Goal: Task Accomplishment & Management: Manage account settings

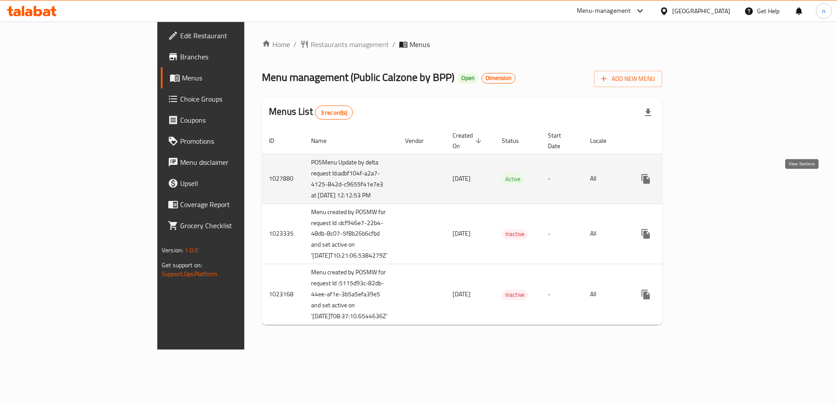
click at [715, 184] on icon "enhanced table" at bounding box center [709, 179] width 11 height 11
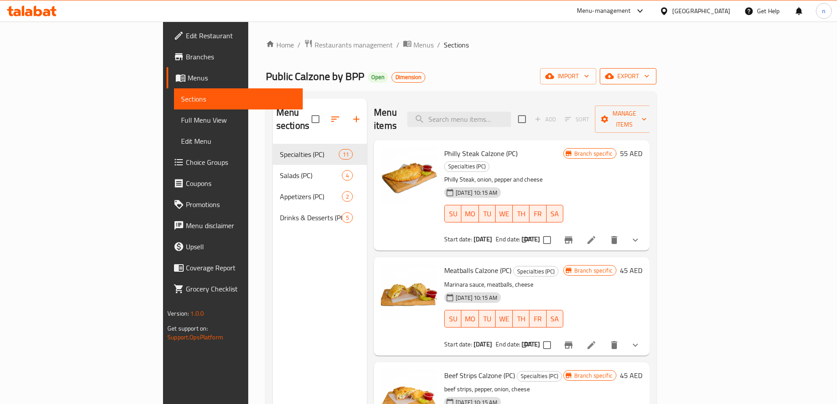
click at [650, 80] on span "export" at bounding box center [628, 76] width 43 height 11
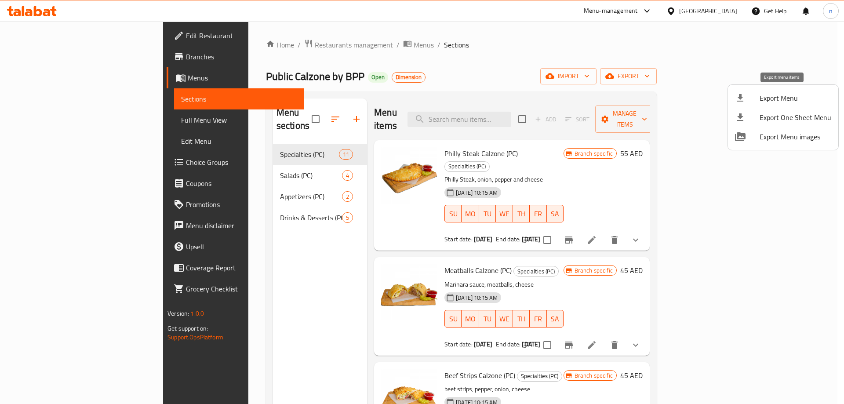
click at [782, 95] on span "Export Menu" at bounding box center [796, 98] width 72 height 11
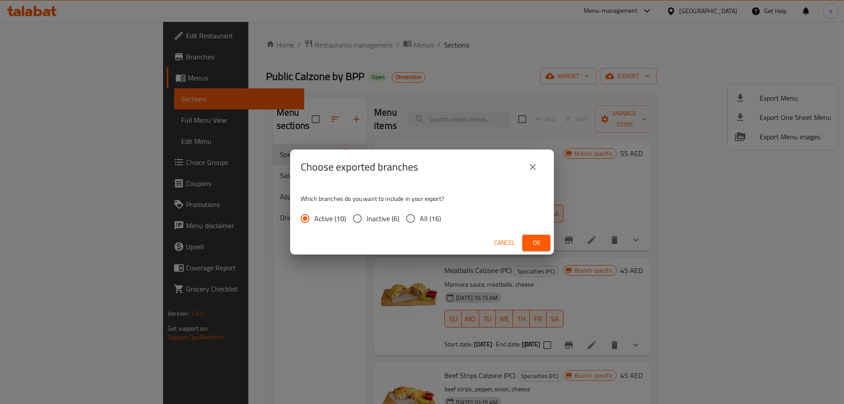
click at [408, 221] on input "All (16)" at bounding box center [410, 218] width 18 height 18
radio input "true"
click at [539, 244] on span "Ok" at bounding box center [536, 242] width 14 height 11
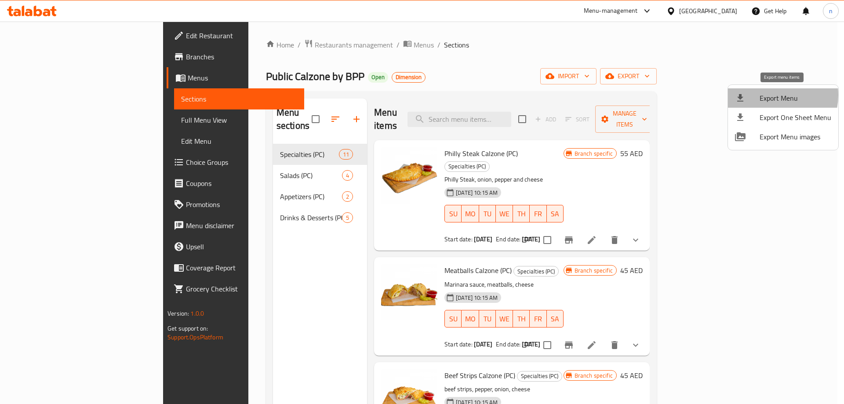
click at [768, 95] on span "Export Menu" at bounding box center [796, 98] width 72 height 11
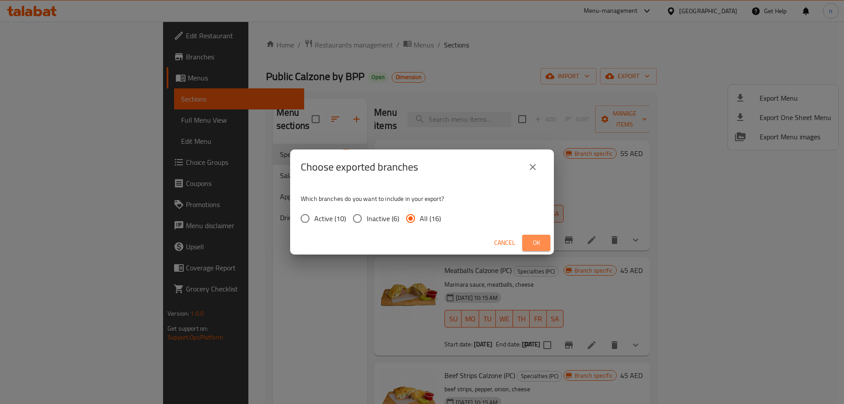
click at [540, 235] on button "Ok" at bounding box center [536, 243] width 28 height 16
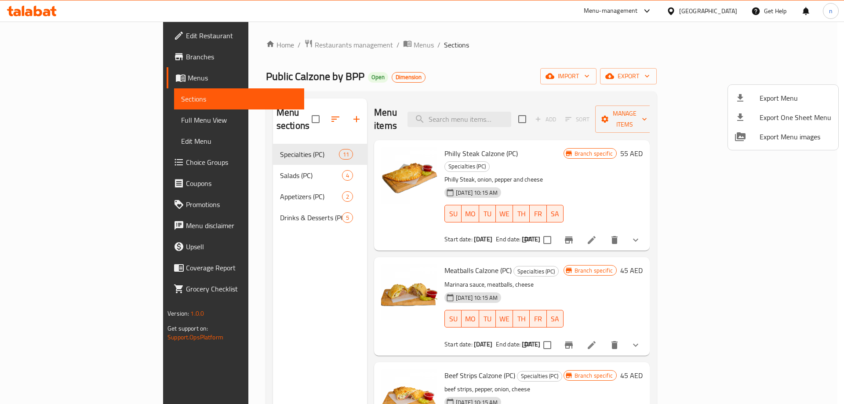
click at [47, 55] on div at bounding box center [422, 202] width 844 height 404
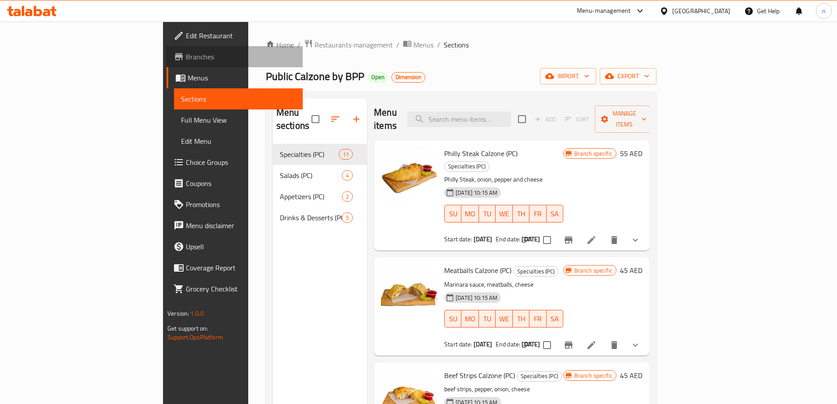
click at [167, 51] on link "Branches" at bounding box center [235, 56] width 136 height 21
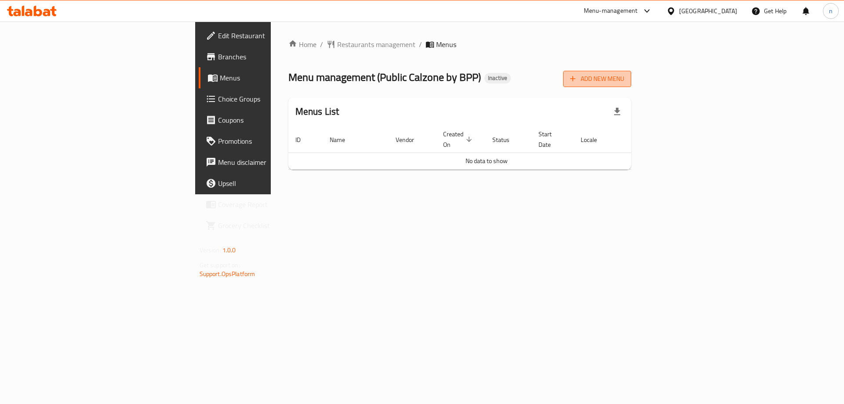
click at [624, 79] on span "Add New Menu" at bounding box center [597, 78] width 54 height 11
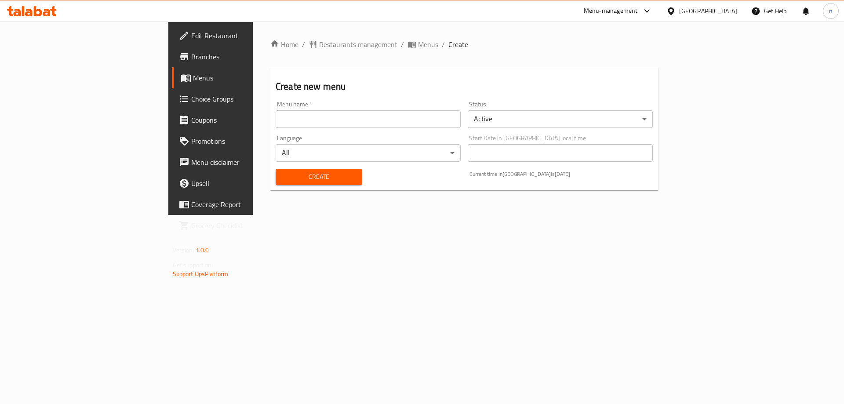
click at [286, 124] on input "text" at bounding box center [368, 119] width 185 height 18
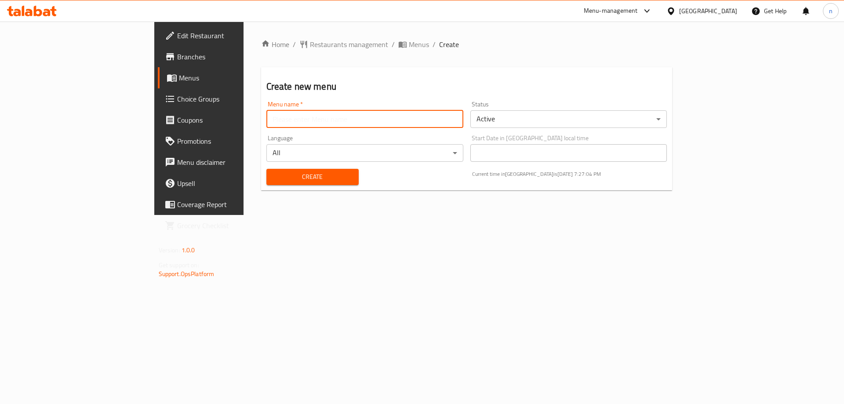
type input "ب"
type input "final 10/10"
click at [273, 181] on span "Create" at bounding box center [312, 176] width 78 height 11
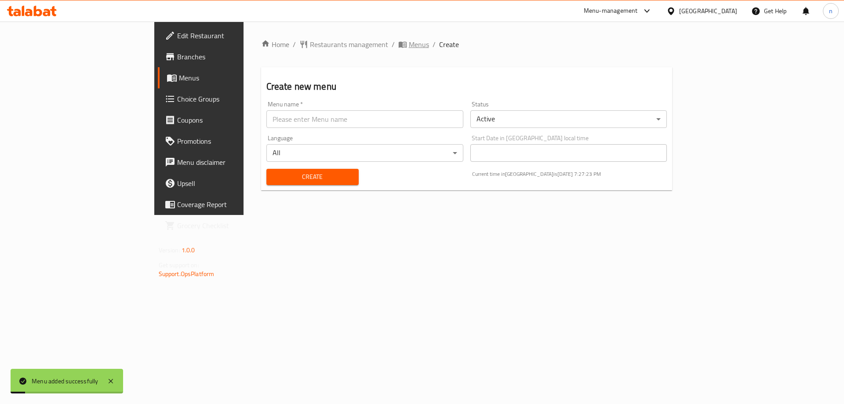
click at [409, 47] on span "Menus" at bounding box center [419, 44] width 20 height 11
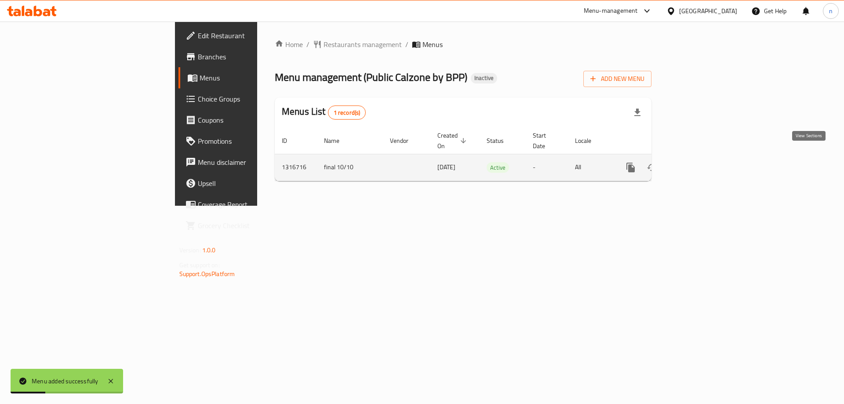
click at [699, 162] on icon "enhanced table" at bounding box center [694, 167] width 11 height 11
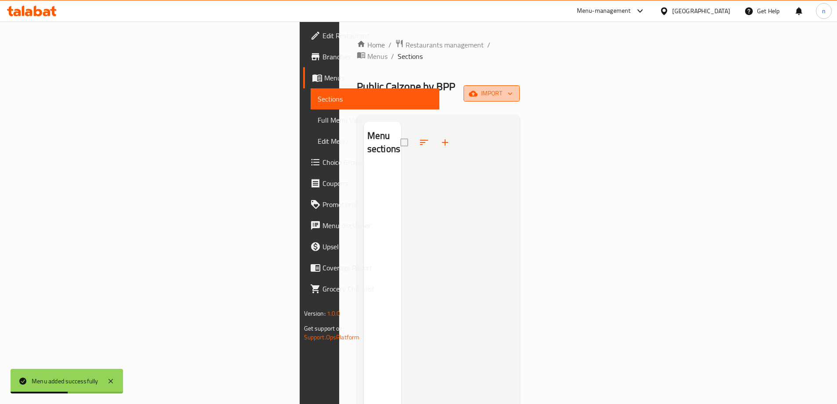
click at [478, 89] on icon "button" at bounding box center [473, 93] width 9 height 9
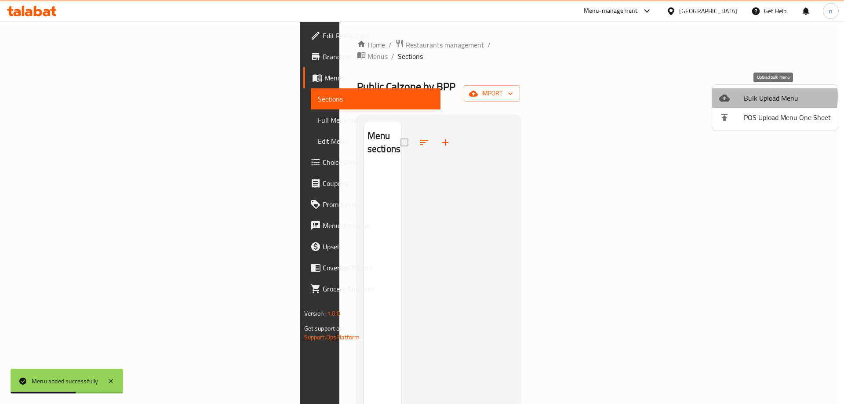
click at [760, 97] on span "Bulk Upload Menu" at bounding box center [787, 98] width 87 height 11
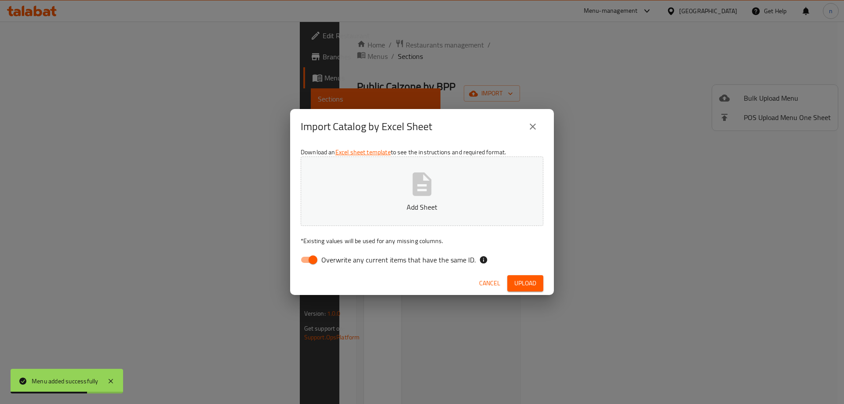
click at [311, 258] on input "Overwrite any current items that have the same ID." at bounding box center [313, 259] width 50 height 17
checkbox input "false"
click at [371, 208] on p "Add Sheet" at bounding box center [421, 207] width 215 height 11
click at [528, 280] on span "Upload" at bounding box center [525, 283] width 22 height 11
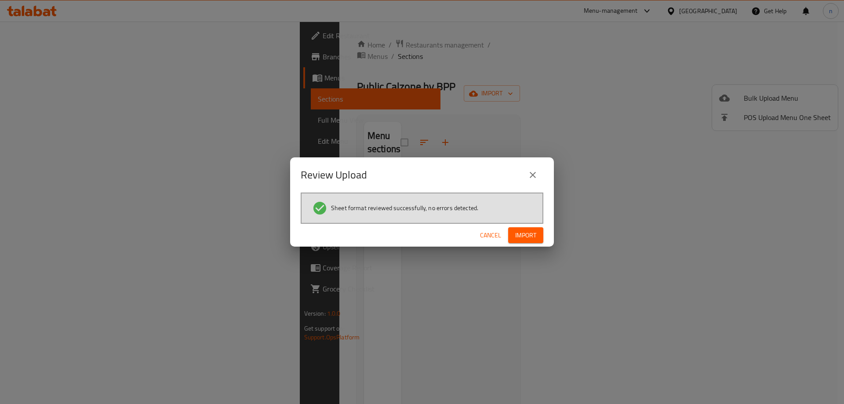
click at [522, 235] on span "Import" at bounding box center [525, 235] width 21 height 11
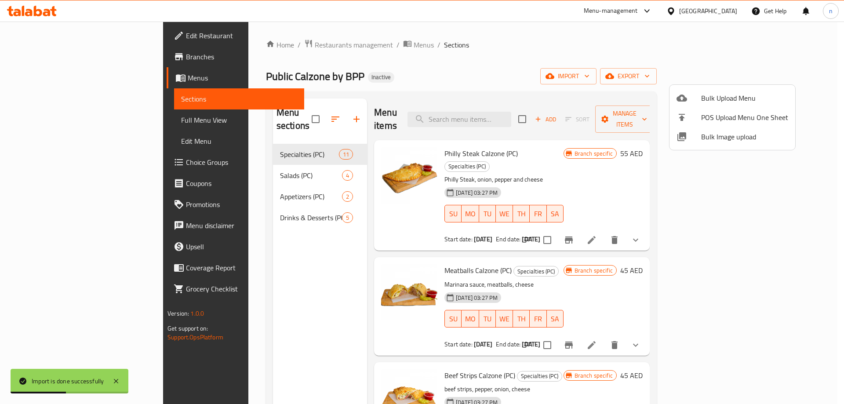
click at [66, 120] on div at bounding box center [422, 202] width 844 height 404
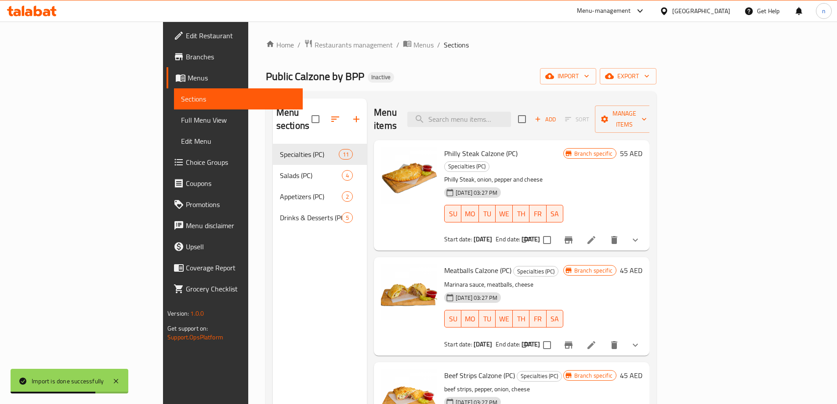
click at [181, 120] on span "Full Menu View" at bounding box center [238, 120] width 115 height 11
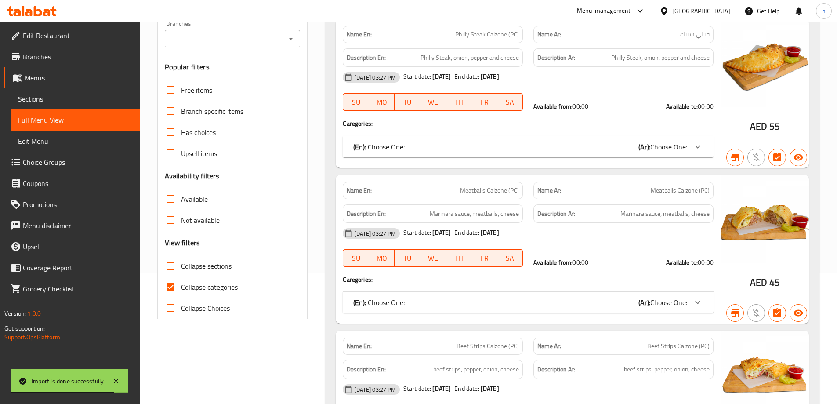
scroll to position [132, 0]
click at [171, 281] on input "Collapse categories" at bounding box center [170, 286] width 21 height 21
checkbox input "false"
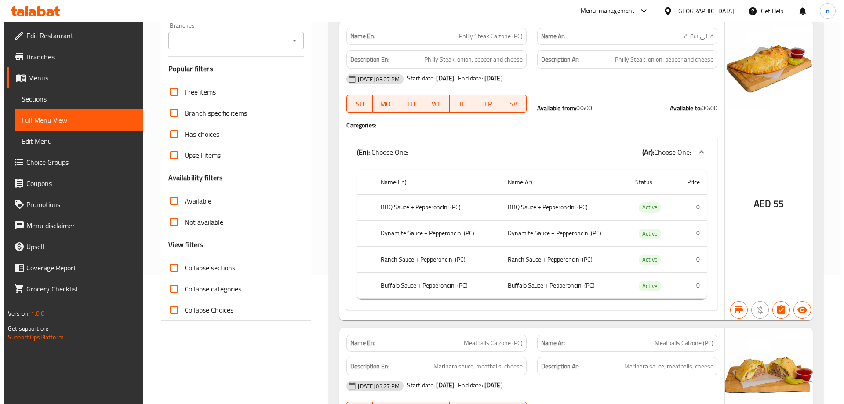
scroll to position [0, 0]
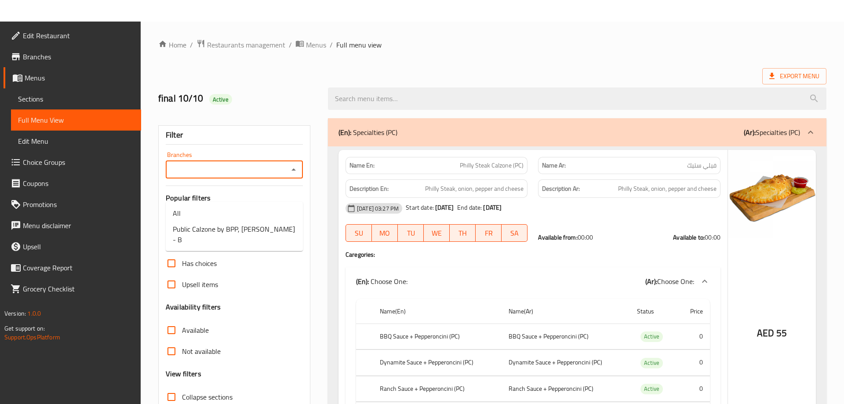
click at [241, 175] on input "Branches" at bounding box center [226, 170] width 117 height 12
click at [246, 228] on span "Public Calzone by BPP, Al Salamah - B" at bounding box center [234, 234] width 123 height 21
type input "Public Calzone by BPP, Al Salamah - B"
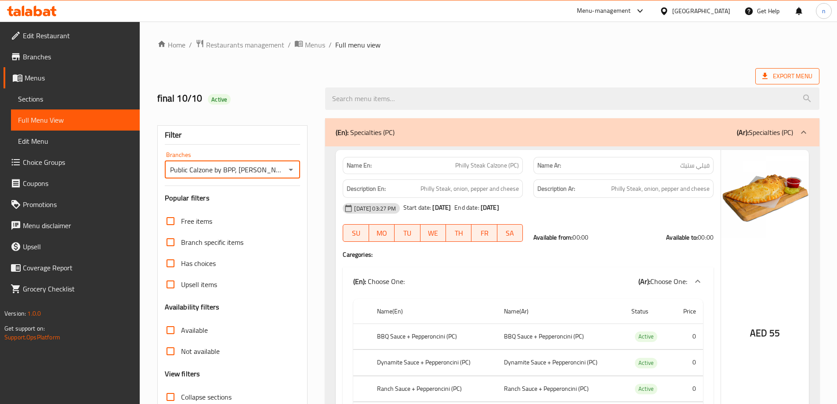
click at [812, 79] on span "Export Menu" at bounding box center [788, 76] width 50 height 11
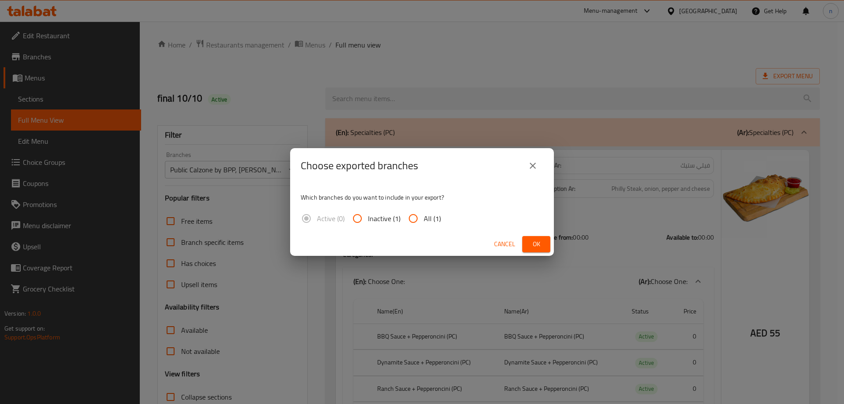
click at [408, 218] on input "All (1)" at bounding box center [413, 218] width 21 height 21
radio input "true"
click at [529, 244] on span "Ok" at bounding box center [536, 244] width 14 height 11
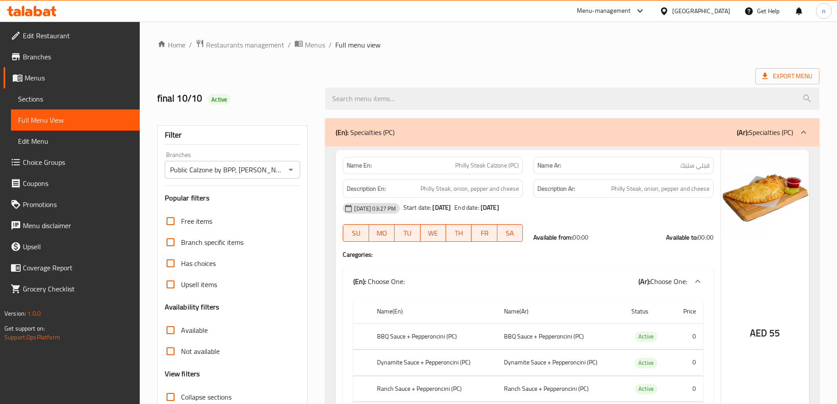
click at [47, 14] on icon at bounding box center [32, 11] width 50 height 11
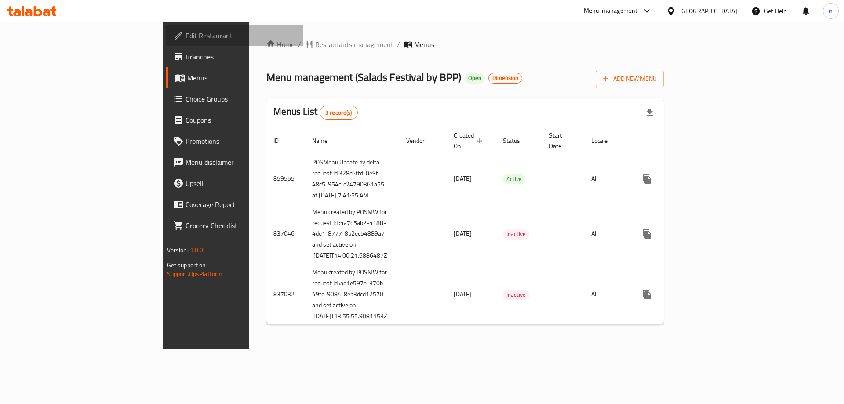
click at [186, 36] on span "Edit Restaurant" at bounding box center [241, 35] width 111 height 11
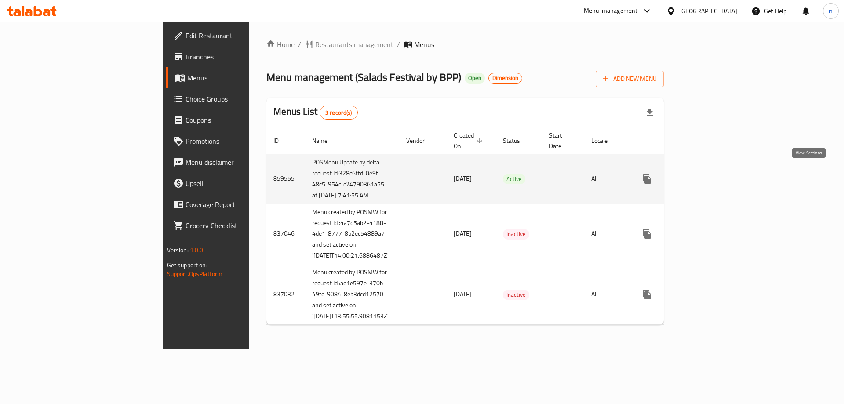
click at [721, 179] on link "enhanced table" at bounding box center [710, 178] width 21 height 21
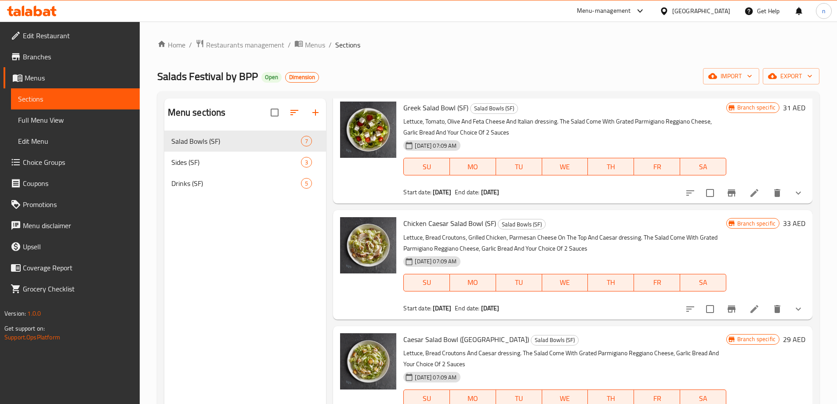
scroll to position [209, 0]
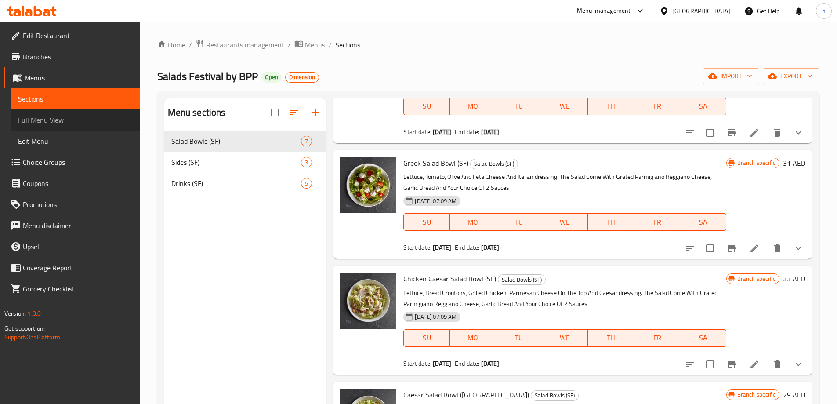
click at [53, 118] on span "Full Menu View" at bounding box center [75, 120] width 115 height 11
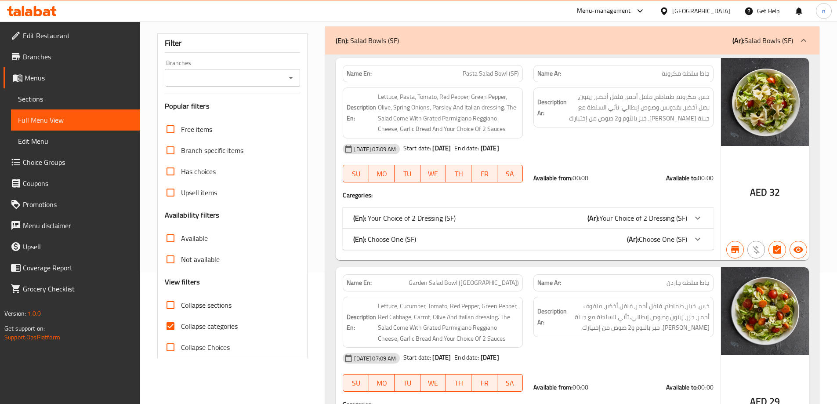
scroll to position [132, 0]
click at [44, 34] on span "Edit Restaurant" at bounding box center [78, 35] width 110 height 11
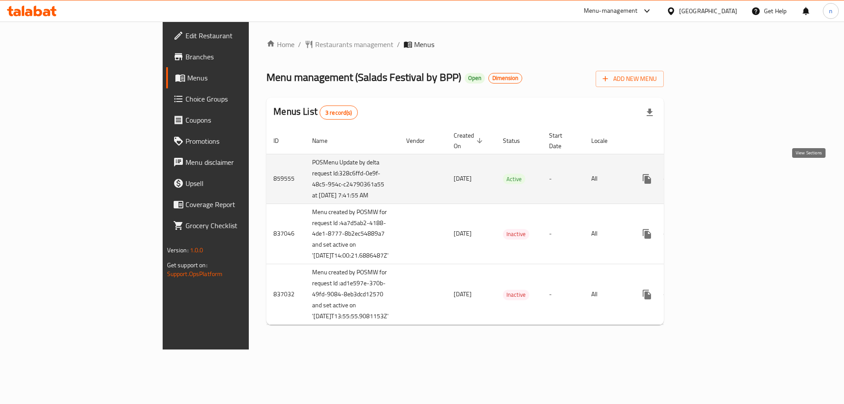
click at [714, 175] on icon "enhanced table" at bounding box center [710, 179] width 8 height 8
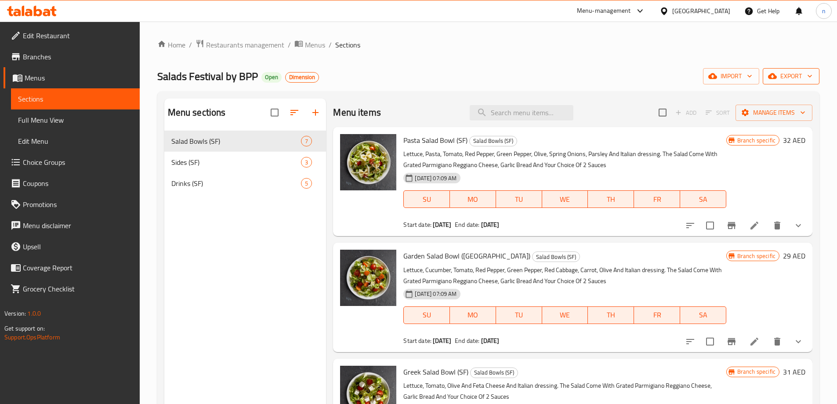
click at [794, 73] on span "export" at bounding box center [791, 76] width 43 height 11
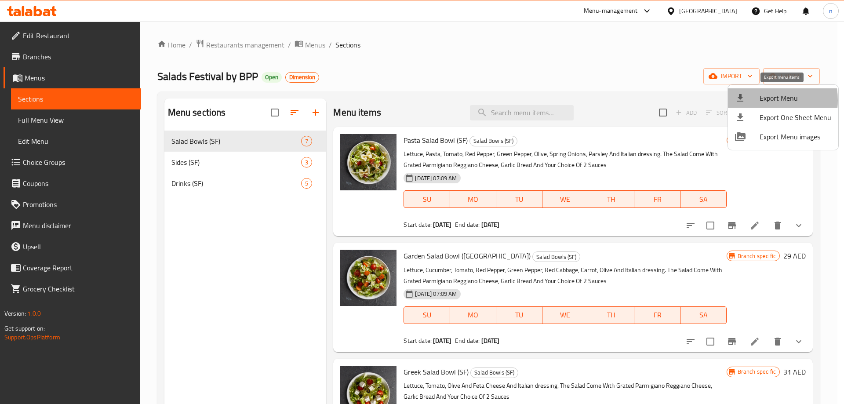
click at [759, 100] on div at bounding box center [747, 98] width 25 height 11
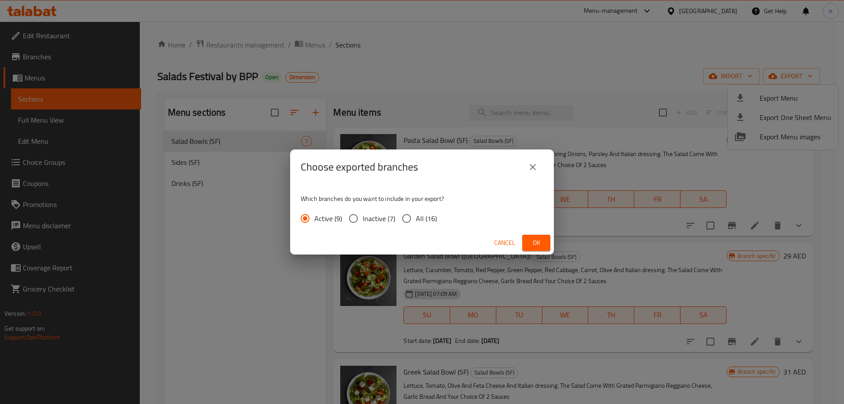
click at [405, 215] on input "All (16)" at bounding box center [406, 218] width 18 height 18
radio input "true"
click at [534, 236] on button "Ok" at bounding box center [536, 243] width 28 height 16
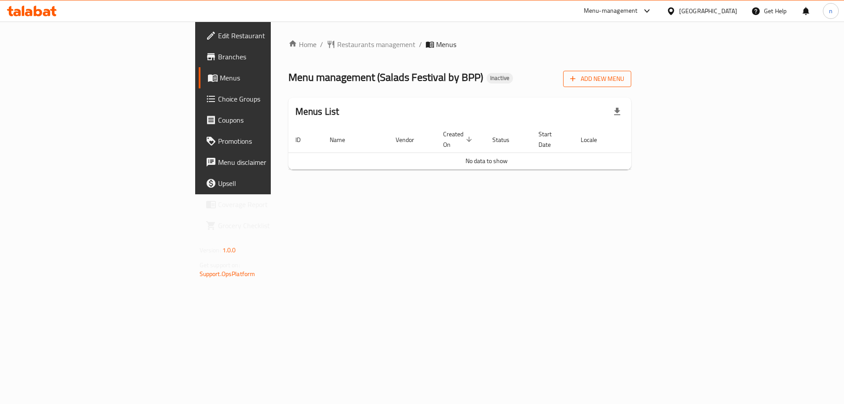
click at [624, 78] on span "Add New Menu" at bounding box center [597, 78] width 54 height 11
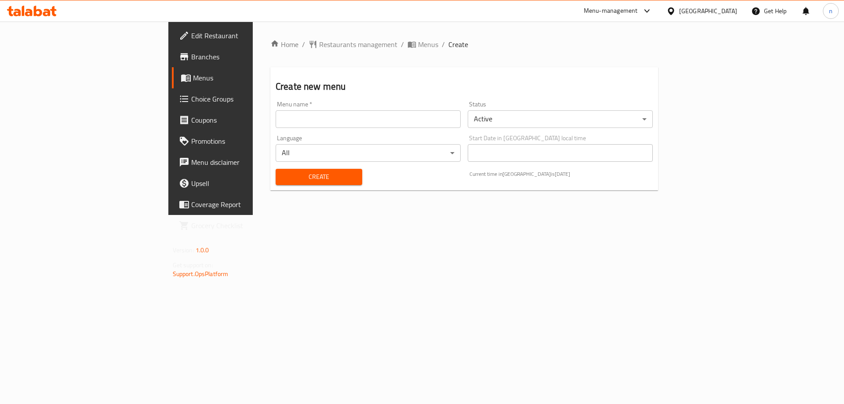
click at [296, 117] on input "text" at bounding box center [368, 119] width 185 height 18
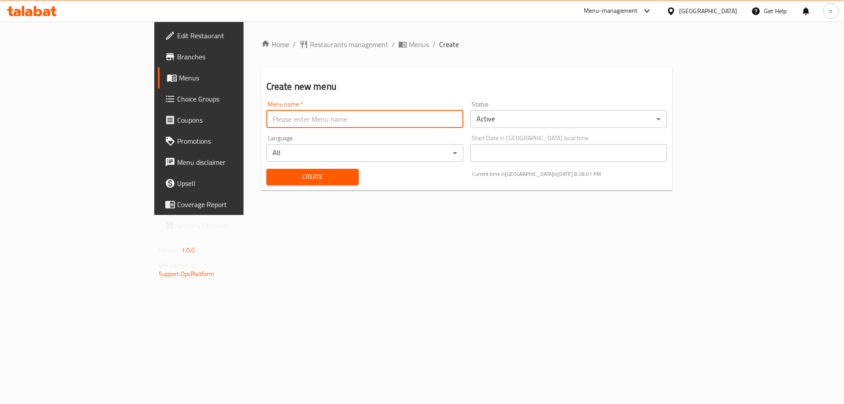
click at [266, 116] on input "text" at bounding box center [364, 119] width 197 height 18
type input "ب"
type input "final 10/10"
click at [266, 169] on button "Create" at bounding box center [312, 177] width 92 height 16
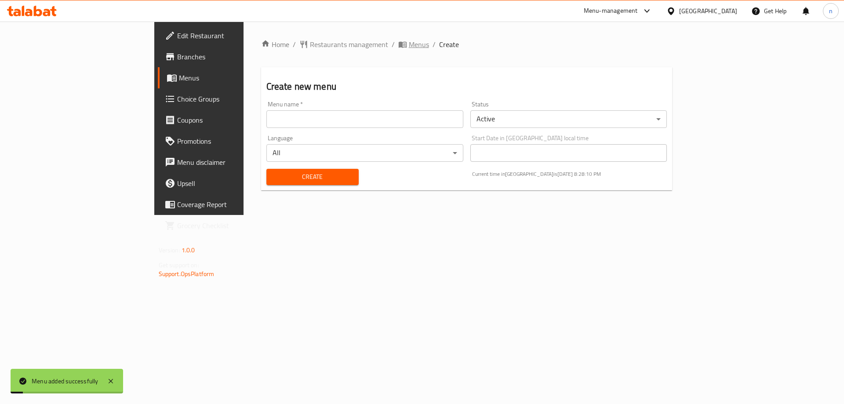
click at [409, 42] on span "Menus" at bounding box center [419, 44] width 20 height 11
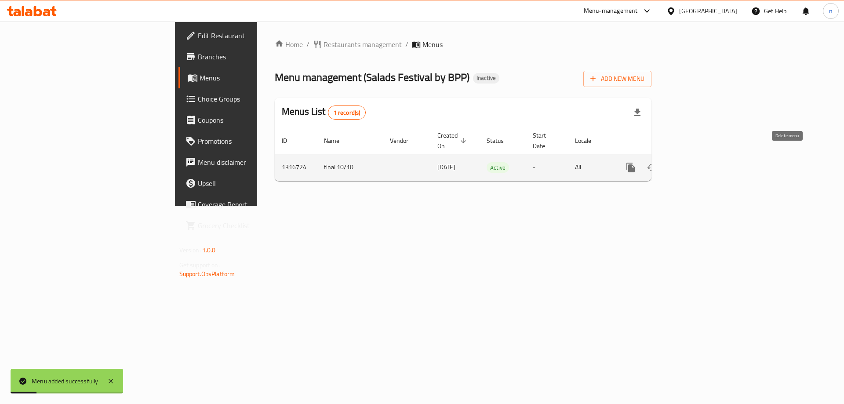
click at [699, 162] on icon "enhanced table" at bounding box center [694, 167] width 11 height 11
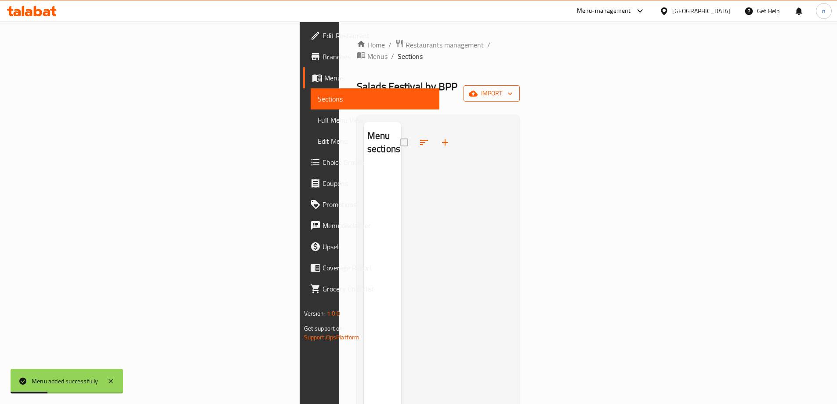
click at [520, 85] on button "import" at bounding box center [492, 93] width 56 height 16
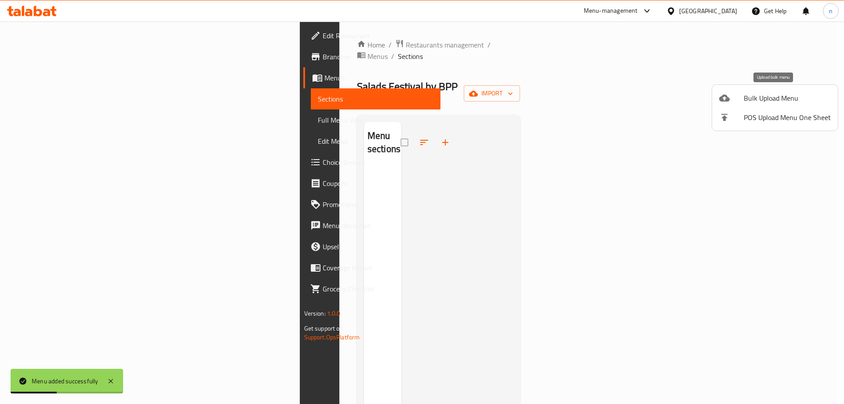
click at [742, 95] on div at bounding box center [731, 98] width 25 height 11
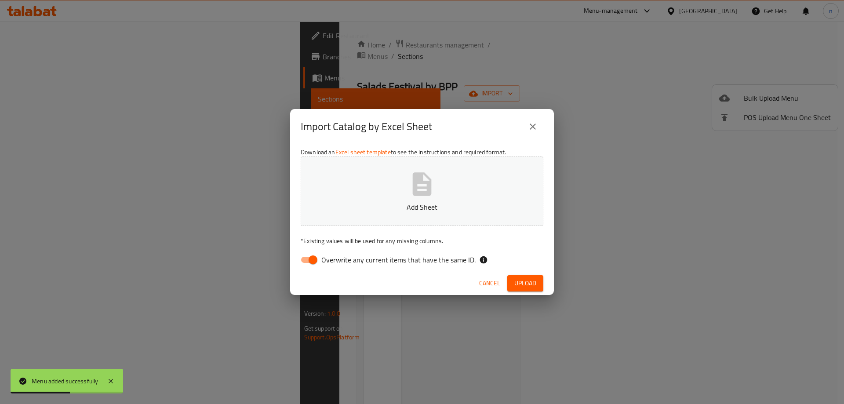
click at [310, 261] on input "Overwrite any current items that have the same ID." at bounding box center [313, 259] width 50 height 17
checkbox input "false"
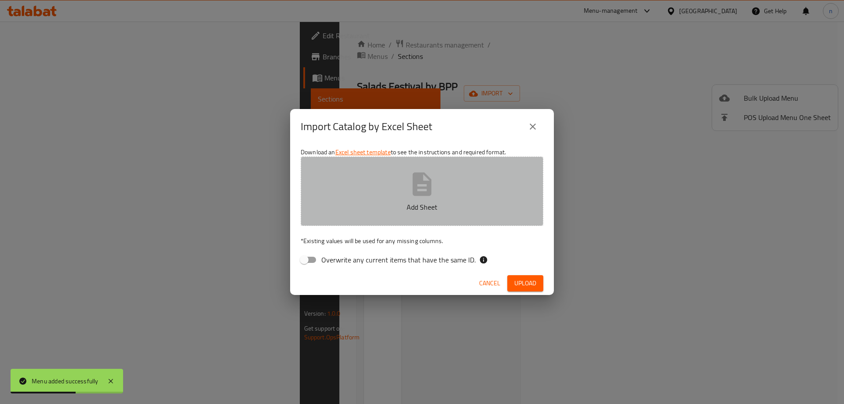
click at [375, 214] on button "Add Sheet" at bounding box center [422, 190] width 243 height 69
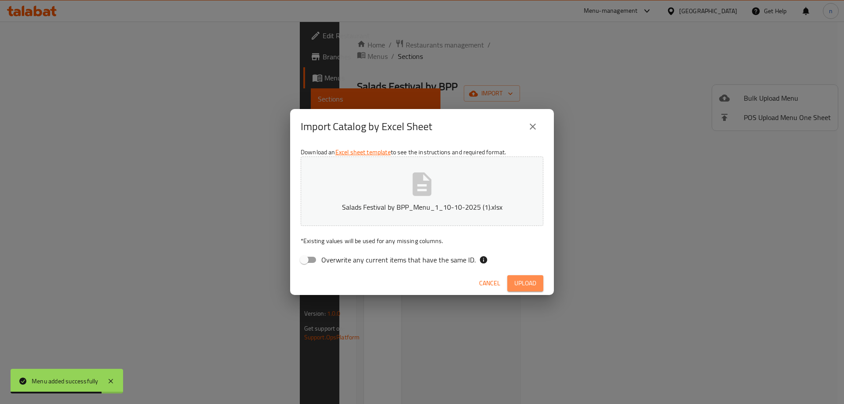
click at [523, 279] on span "Upload" at bounding box center [525, 283] width 22 height 11
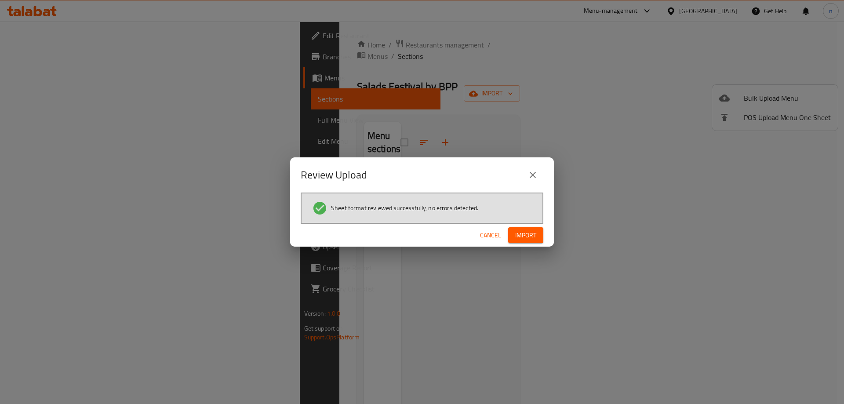
click at [528, 233] on span "Import" at bounding box center [525, 235] width 21 height 11
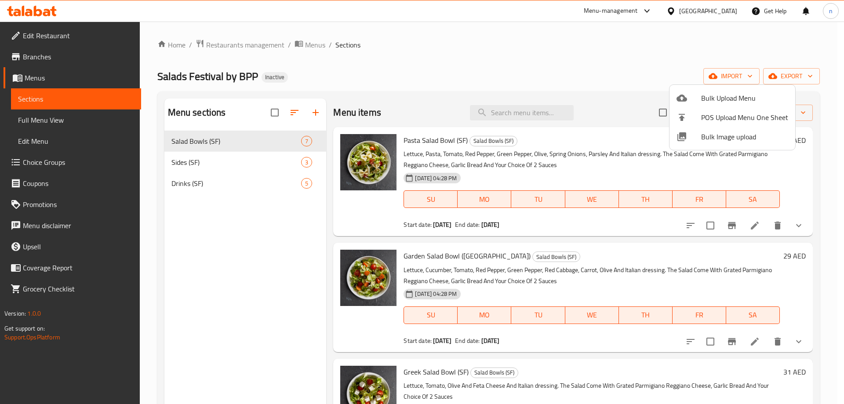
drag, startPoint x: 508, startPoint y: 59, endPoint x: 386, endPoint y: 91, distance: 126.4
click at [508, 59] on div at bounding box center [422, 202] width 844 height 404
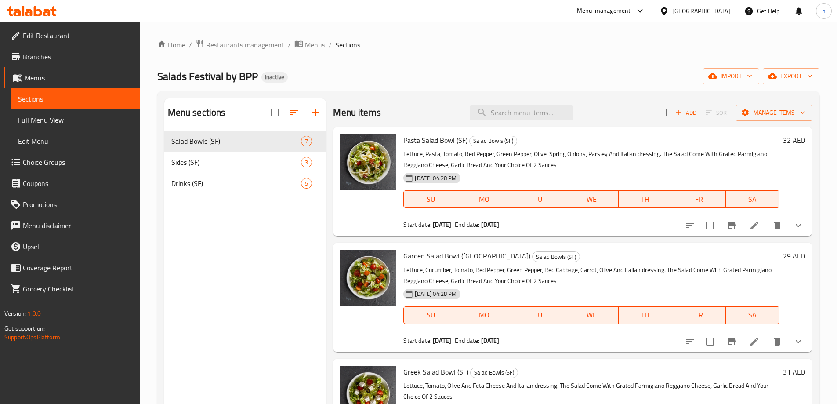
click at [44, 122] on span "Full Menu View" at bounding box center [75, 120] width 115 height 11
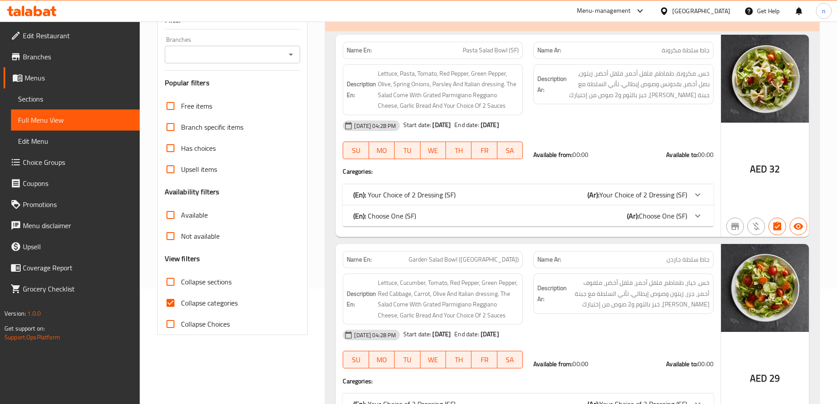
scroll to position [176, 0]
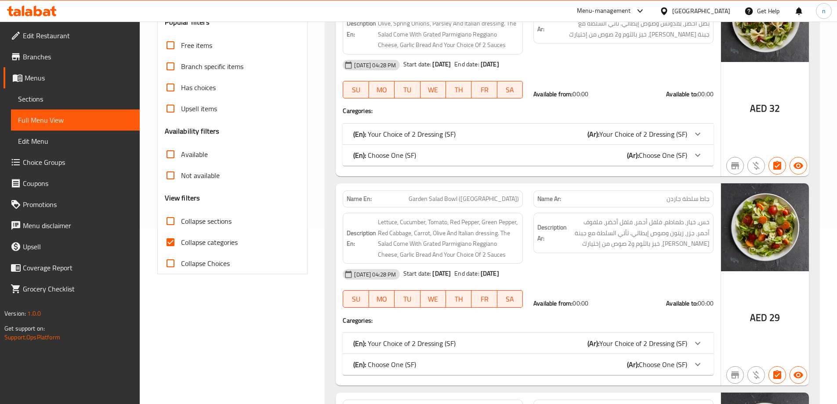
drag, startPoint x: 163, startPoint y: 243, endPoint x: 168, endPoint y: 243, distance: 5.3
click at [164, 243] on input "Collapse categories" at bounding box center [170, 242] width 21 height 21
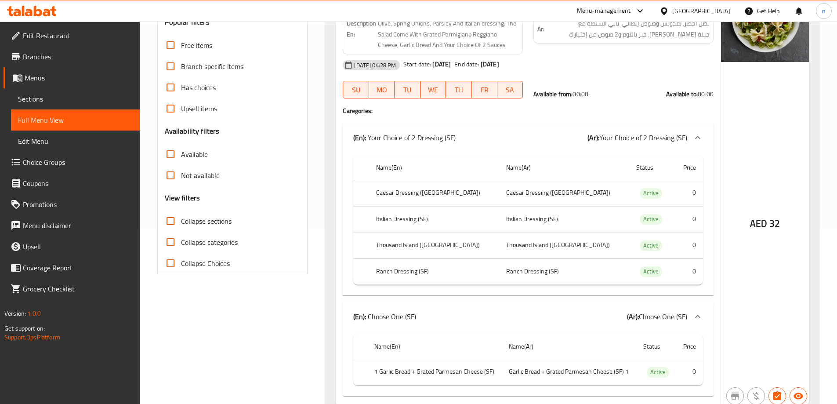
click at [168, 243] on input "Collapse categories" at bounding box center [170, 242] width 21 height 21
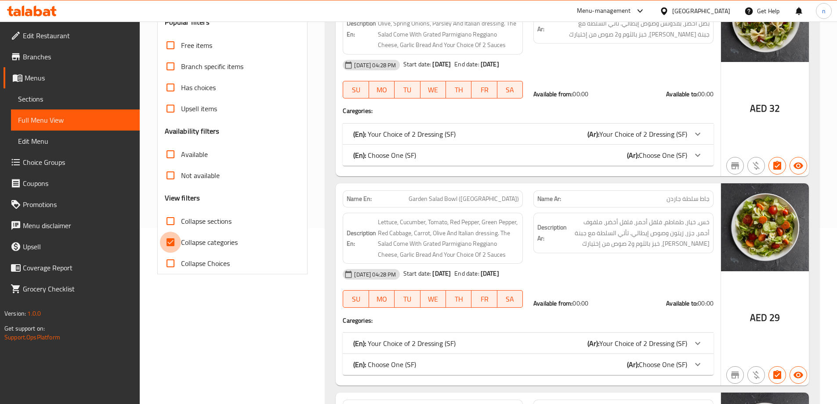
click at [171, 243] on input "Collapse categories" at bounding box center [170, 242] width 21 height 21
checkbox input "false"
